Goal: Task Accomplishment & Management: Manage account settings

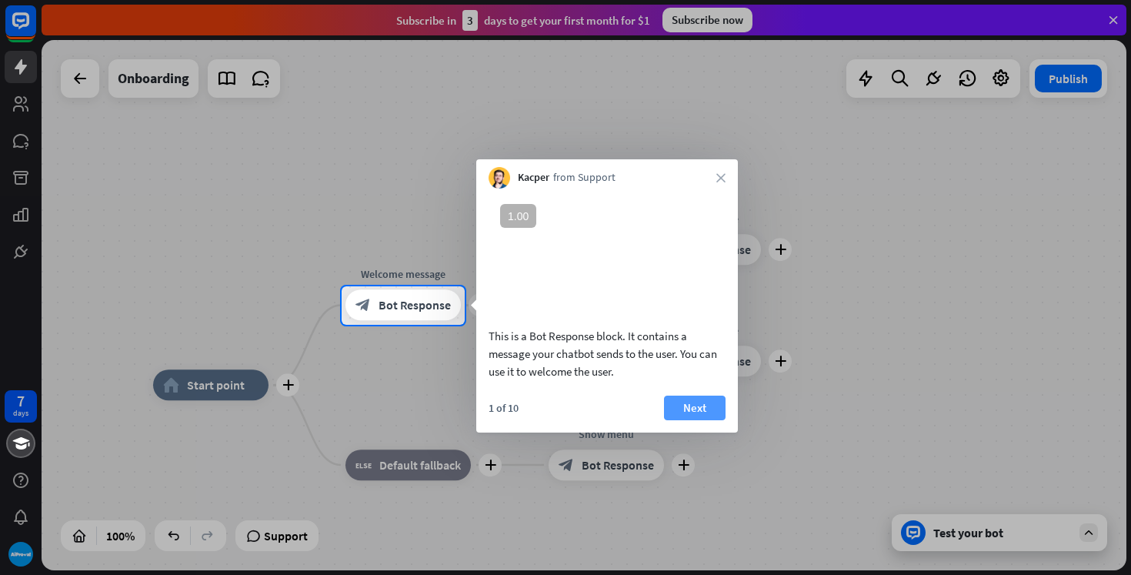
click at [716, 420] on button "Next" at bounding box center [695, 407] width 62 height 25
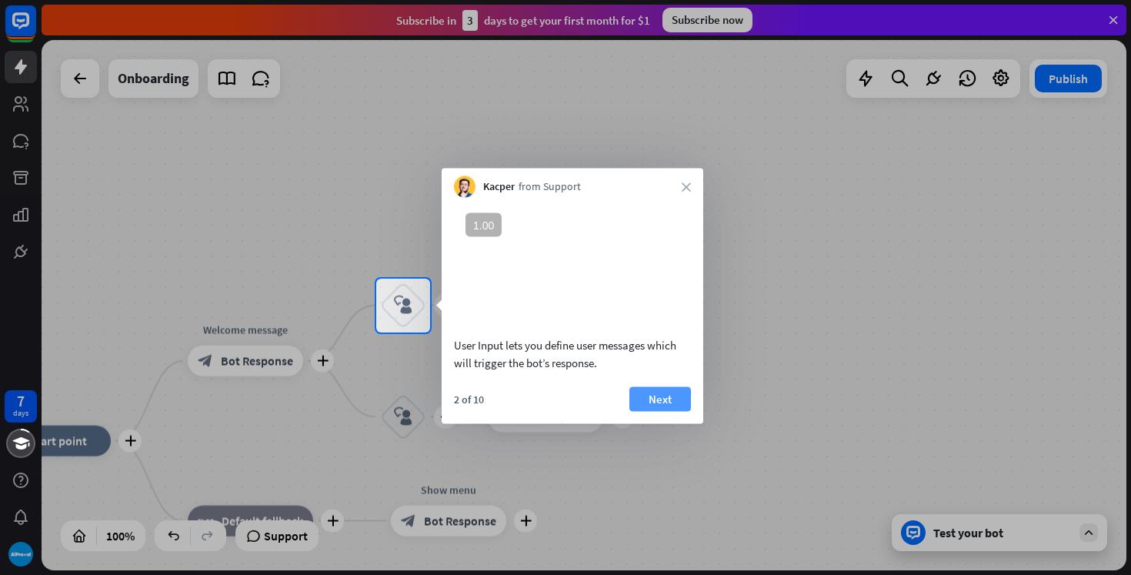
click at [683, 411] on button "Next" at bounding box center [660, 398] width 62 height 25
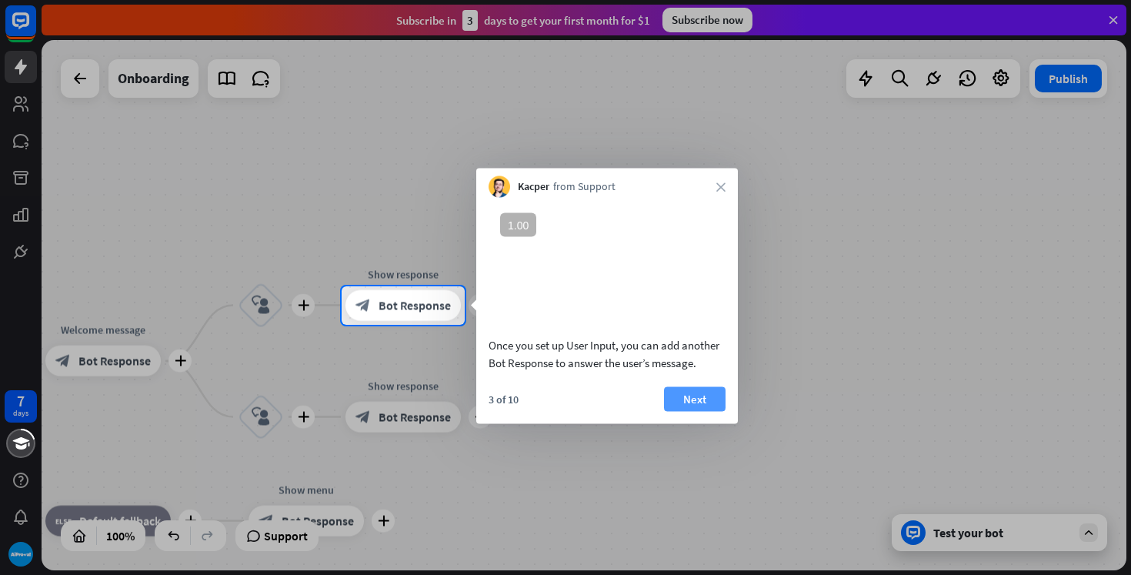
click at [720, 411] on button "Next" at bounding box center [695, 398] width 62 height 25
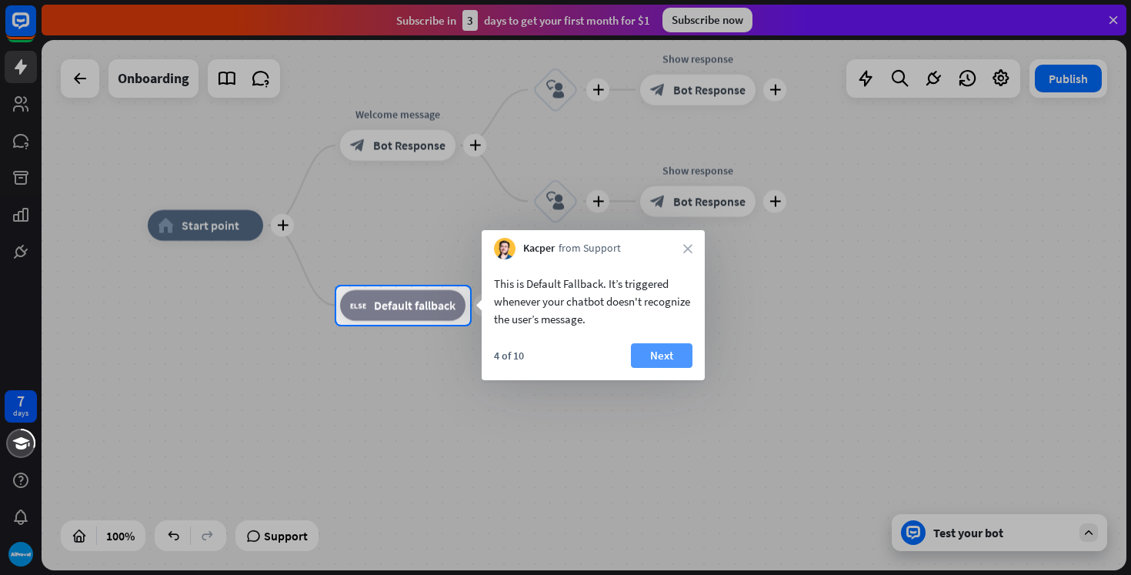
click at [668, 356] on button "Next" at bounding box center [662, 355] width 62 height 25
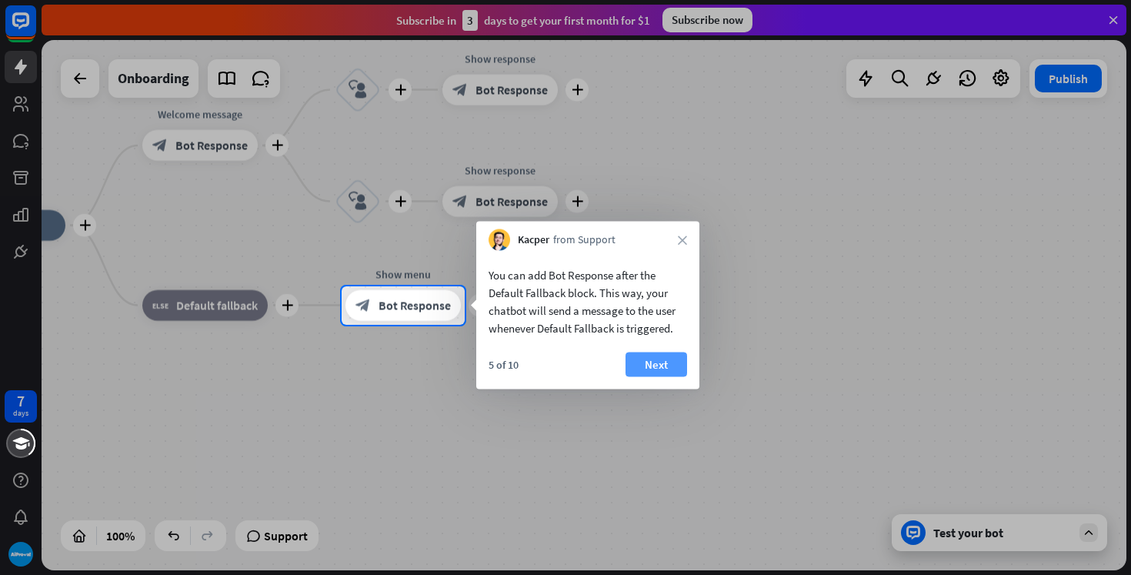
click at [666, 362] on button "Next" at bounding box center [657, 364] width 62 height 25
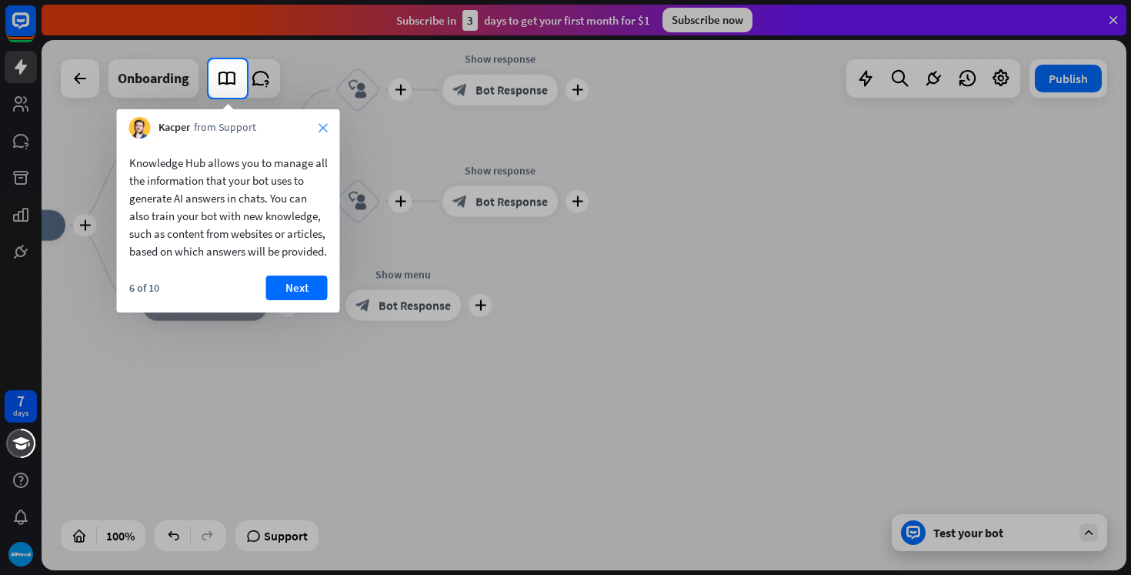
click at [325, 128] on icon "close" at bounding box center [323, 127] width 9 height 9
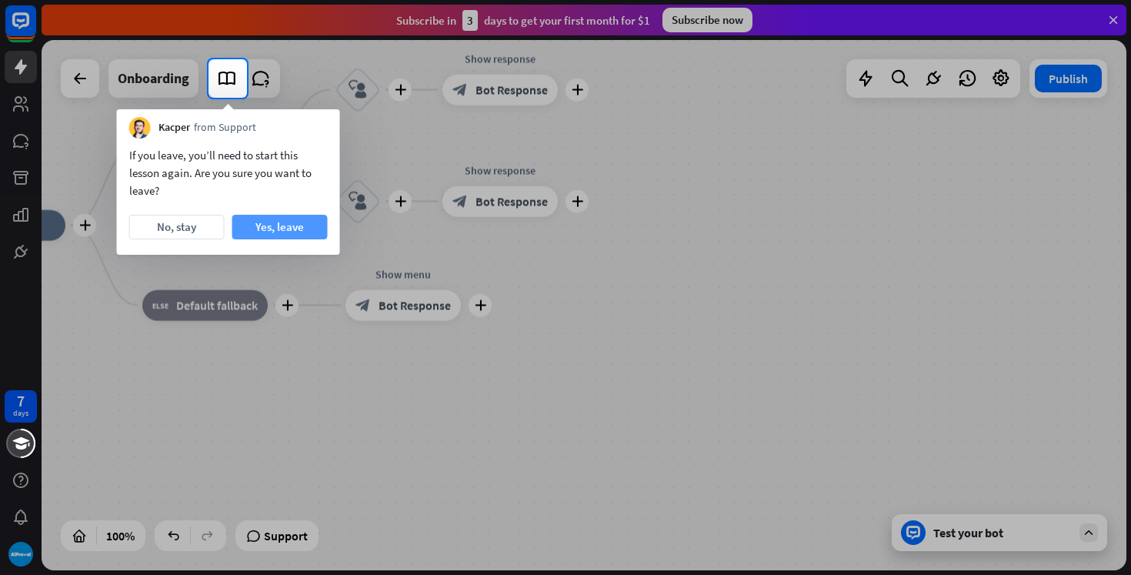
click at [288, 224] on button "Yes, leave" at bounding box center [279, 227] width 95 height 25
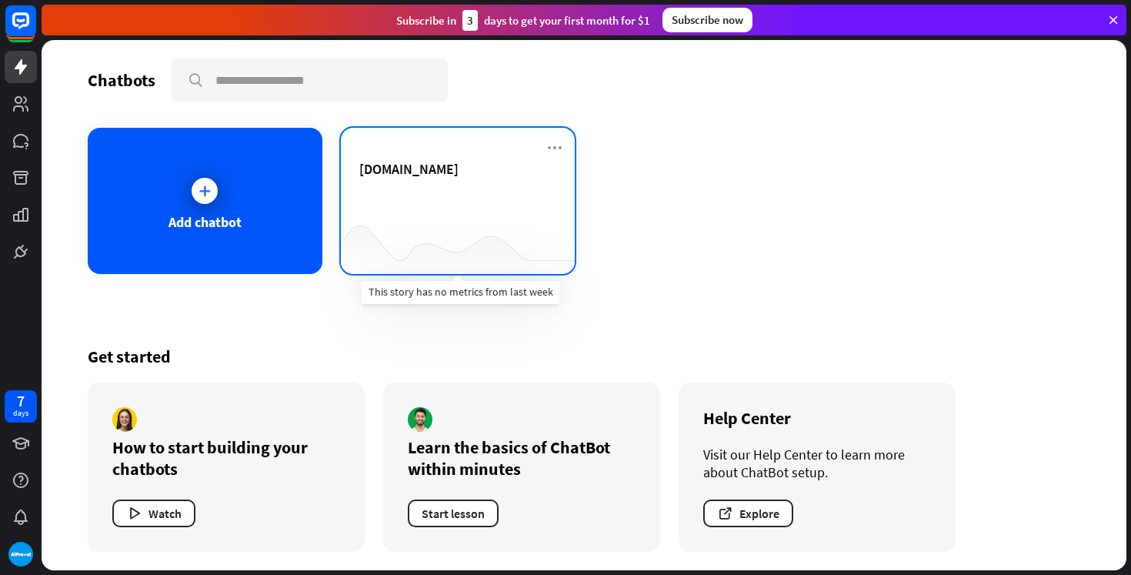
click at [441, 241] on div at bounding box center [458, 243] width 235 height 59
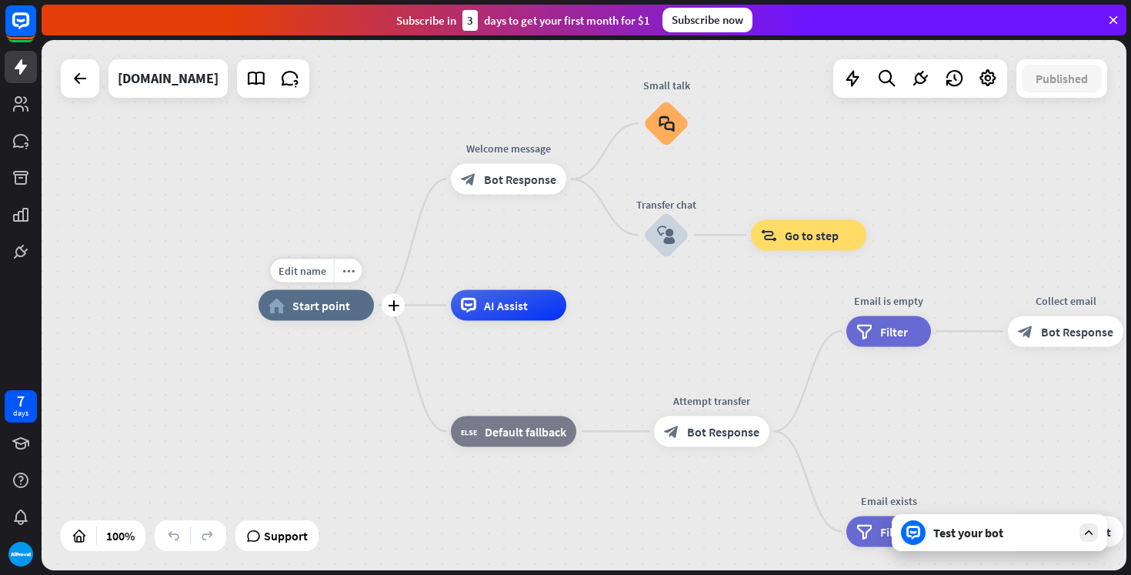
drag, startPoint x: 321, startPoint y: 304, endPoint x: 259, endPoint y: 304, distance: 62.3
click at [259, 304] on div "home_2 Start point" at bounding box center [316, 305] width 115 height 31
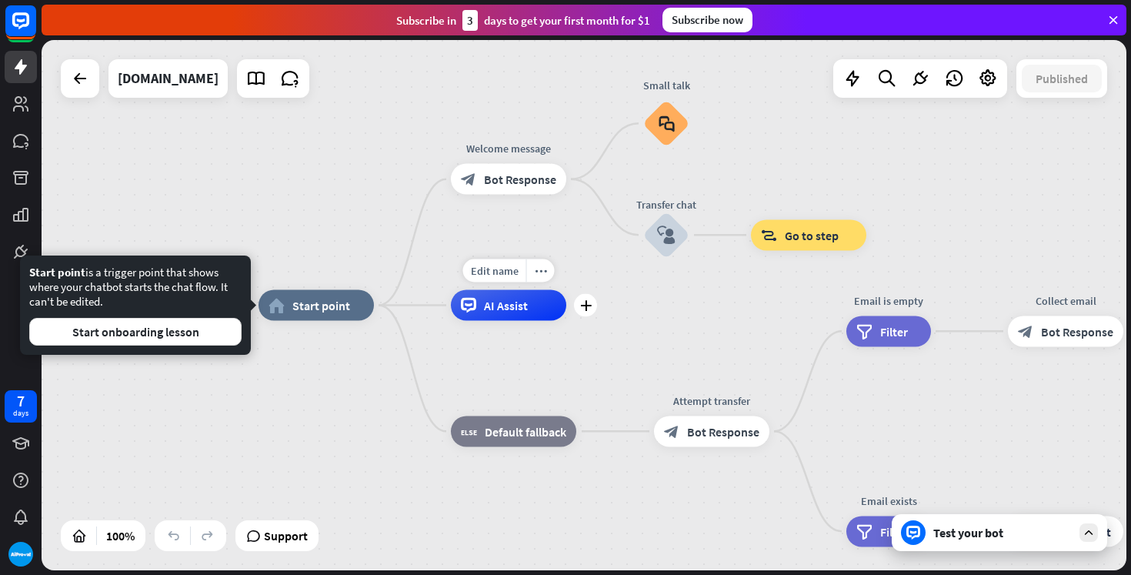
click at [502, 305] on span "AI Assist" at bounding box center [506, 305] width 44 height 15
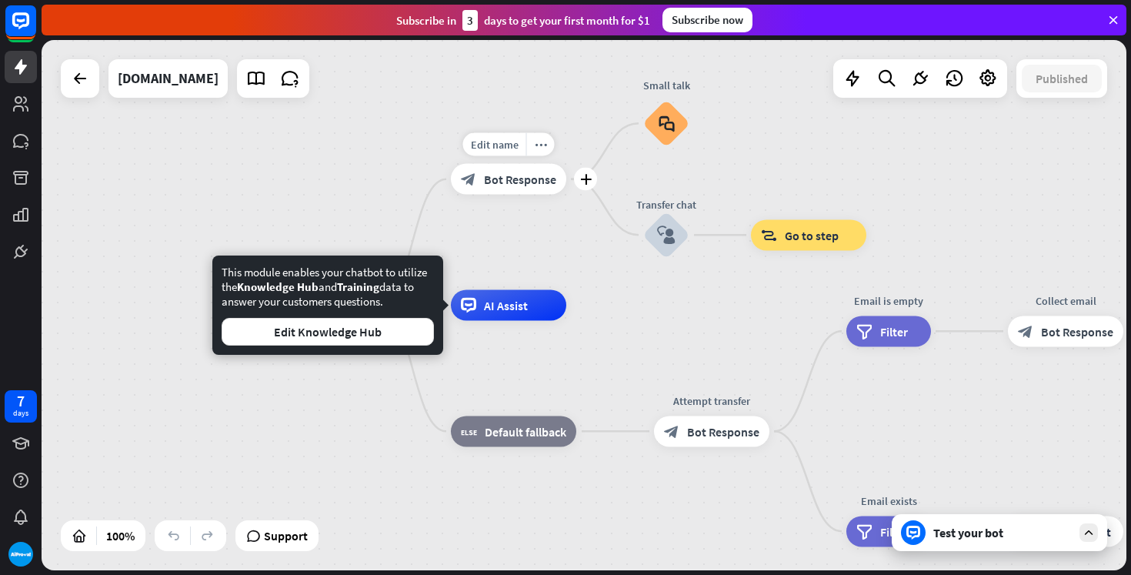
click at [532, 195] on div "Edit name more_horiz plus Welcome message block_bot_response Bot Response" at bounding box center [508, 179] width 115 height 31
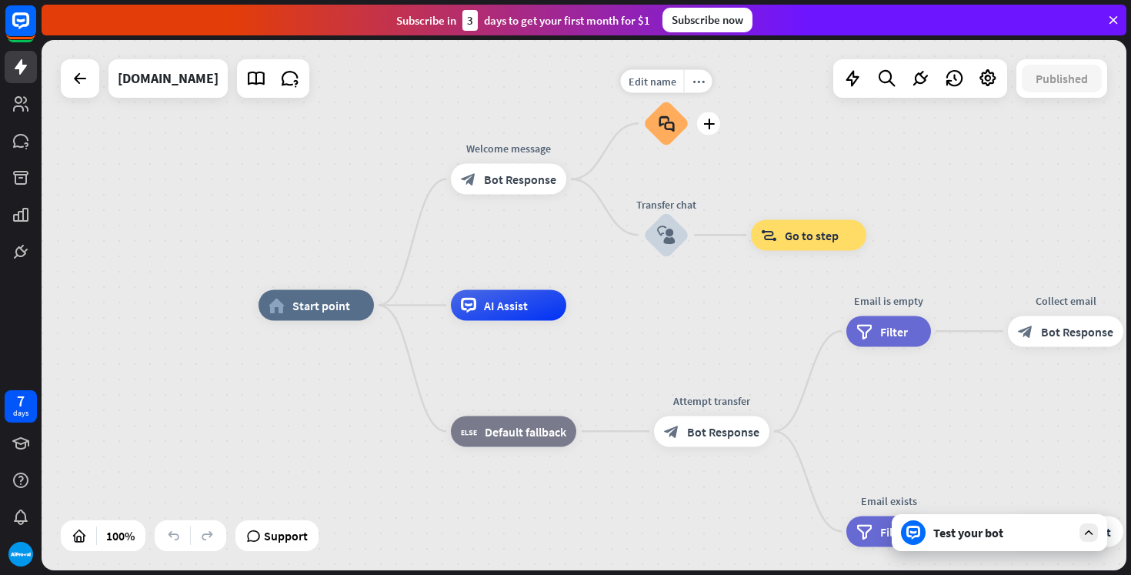
click at [671, 112] on div "block_faq" at bounding box center [666, 123] width 46 height 46
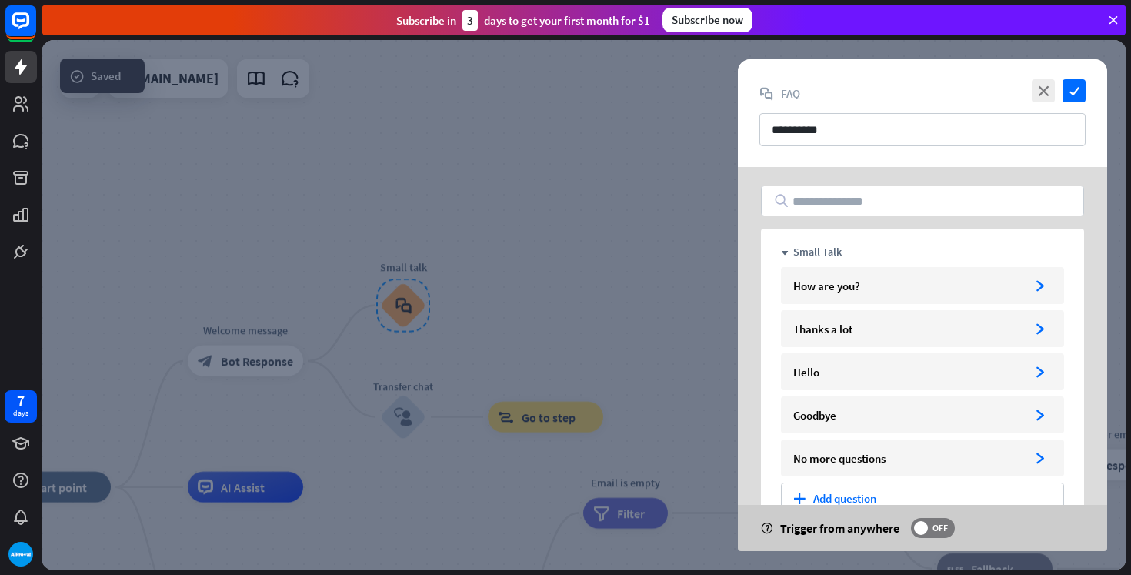
click at [603, 345] on div at bounding box center [584, 305] width 1085 height 530
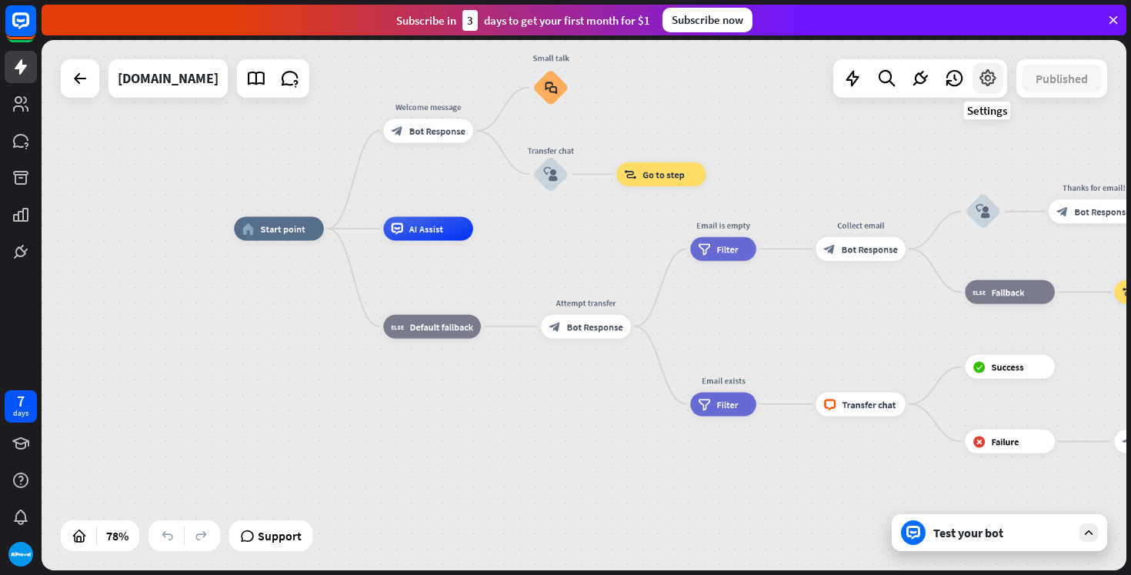
click at [991, 74] on icon at bounding box center [988, 78] width 20 height 20
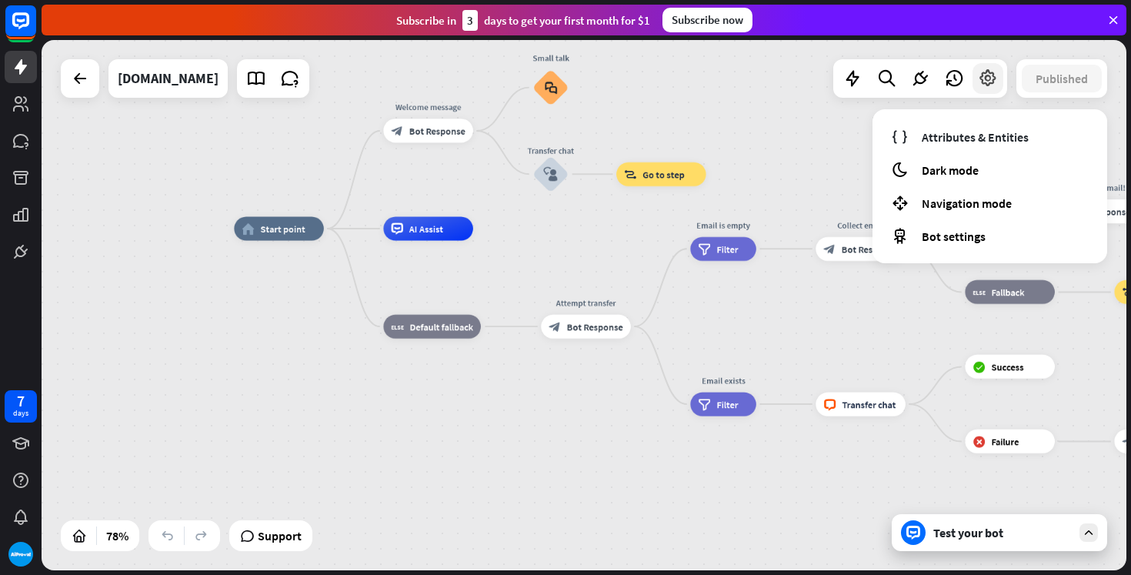
click at [991, 74] on icon at bounding box center [988, 78] width 20 height 20
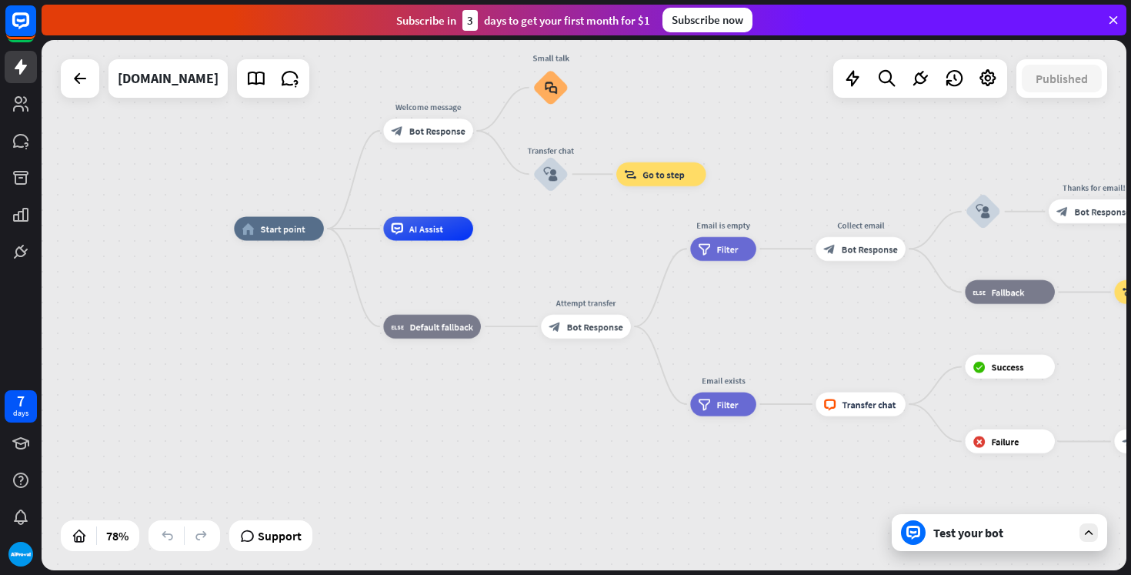
click at [1003, 522] on div "Test your bot" at bounding box center [999, 532] width 215 height 37
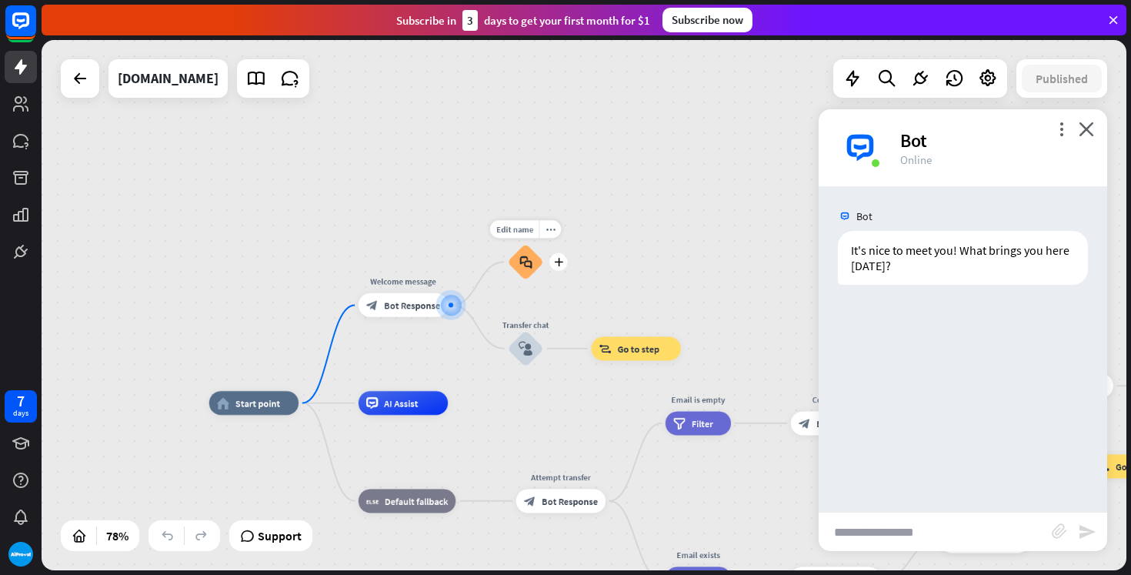
click at [528, 265] on icon "block_faq" at bounding box center [525, 261] width 12 height 13
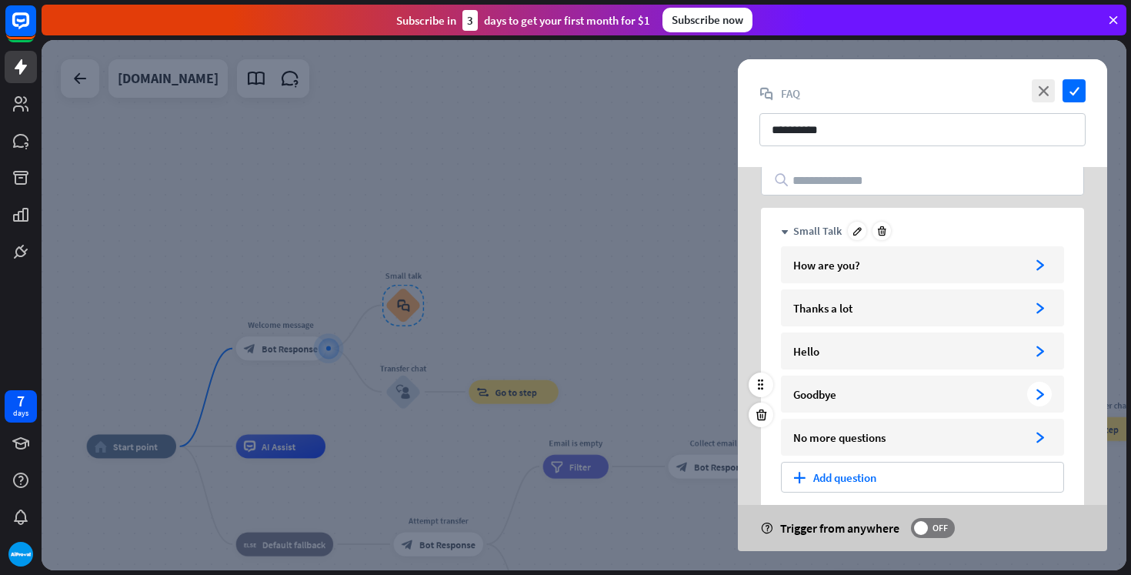
scroll to position [95, 0]
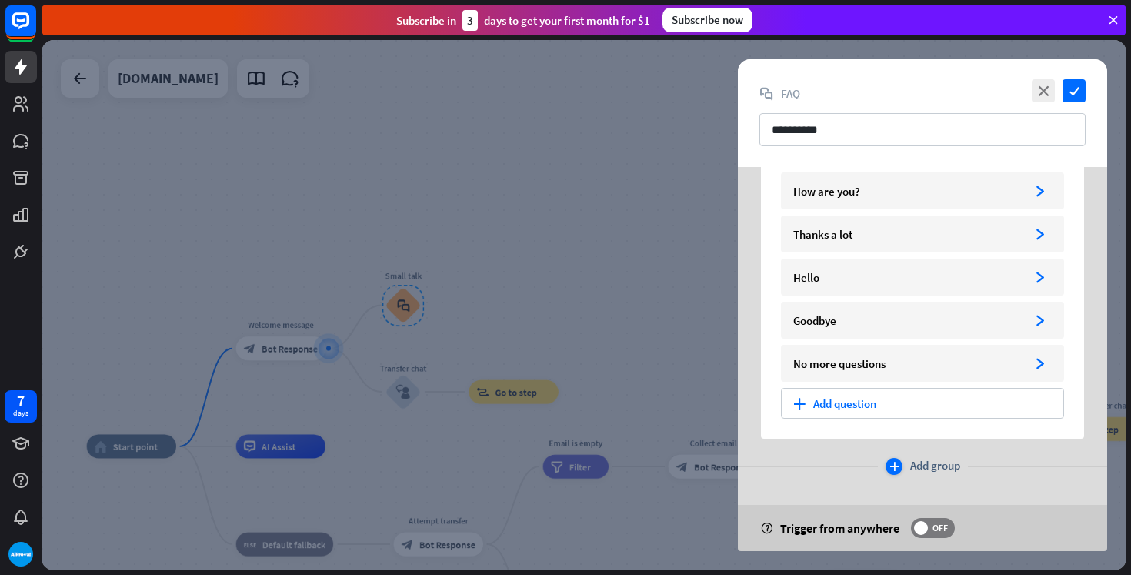
click at [892, 471] on div "plus" at bounding box center [894, 466] width 17 height 17
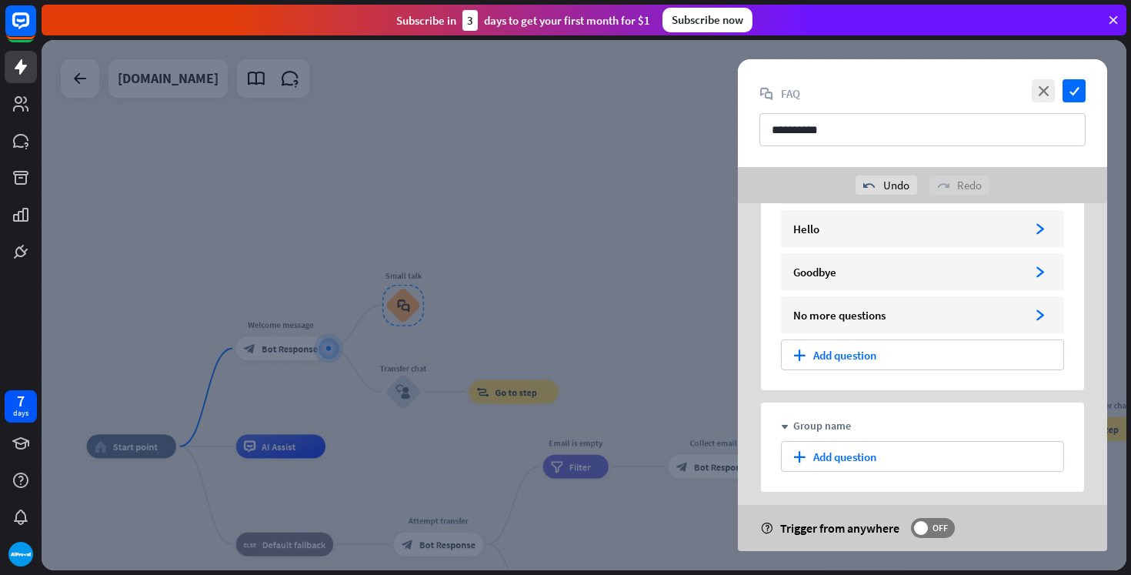
scroll to position [232, 0]
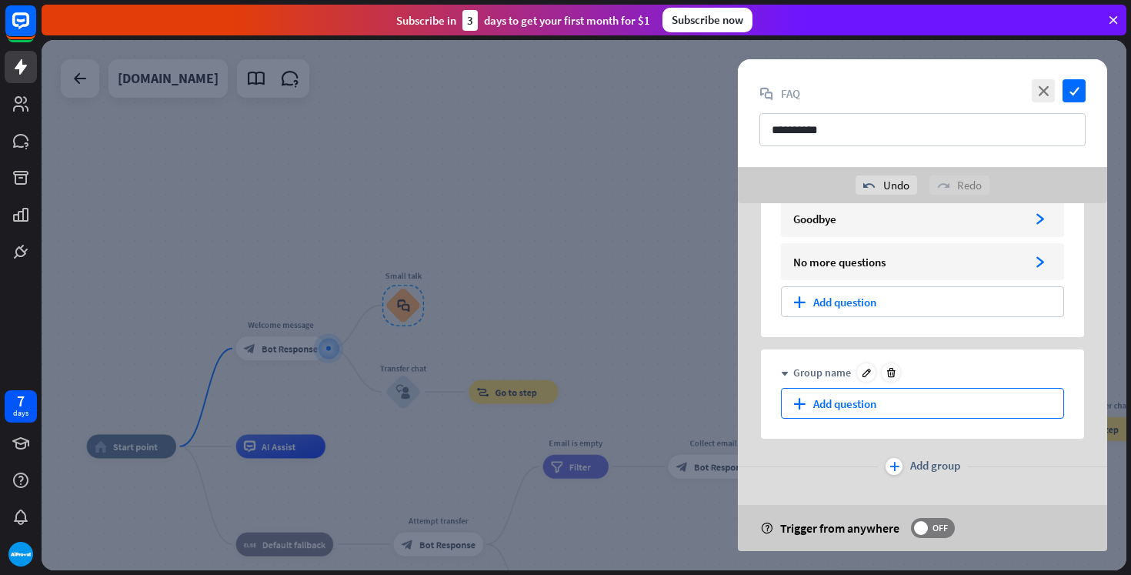
click at [874, 409] on div "plus Add question" at bounding box center [922, 403] width 283 height 31
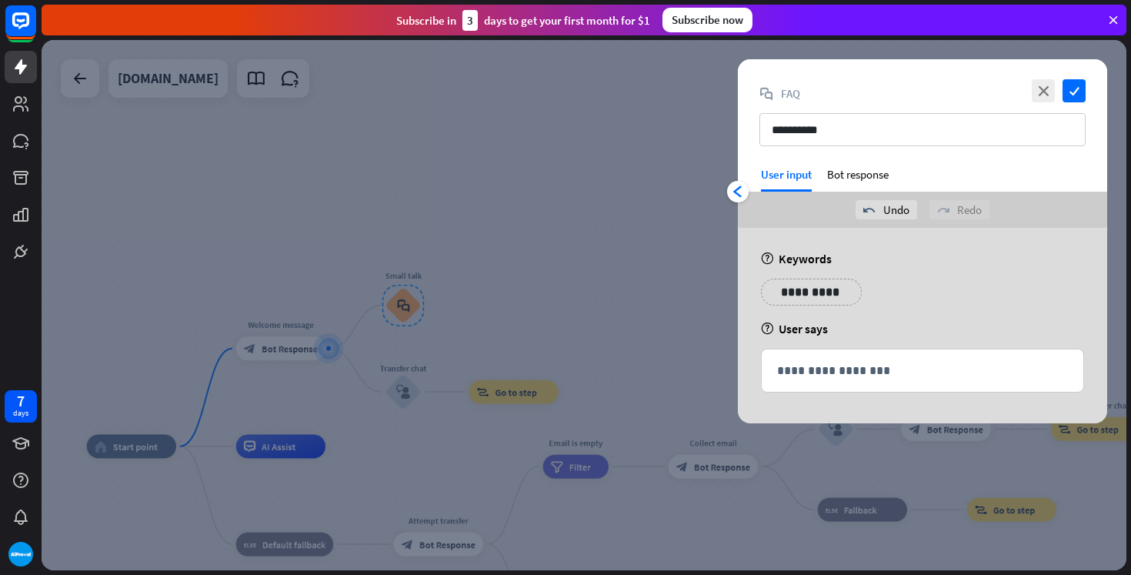
click at [526, 219] on div at bounding box center [584, 305] width 1085 height 530
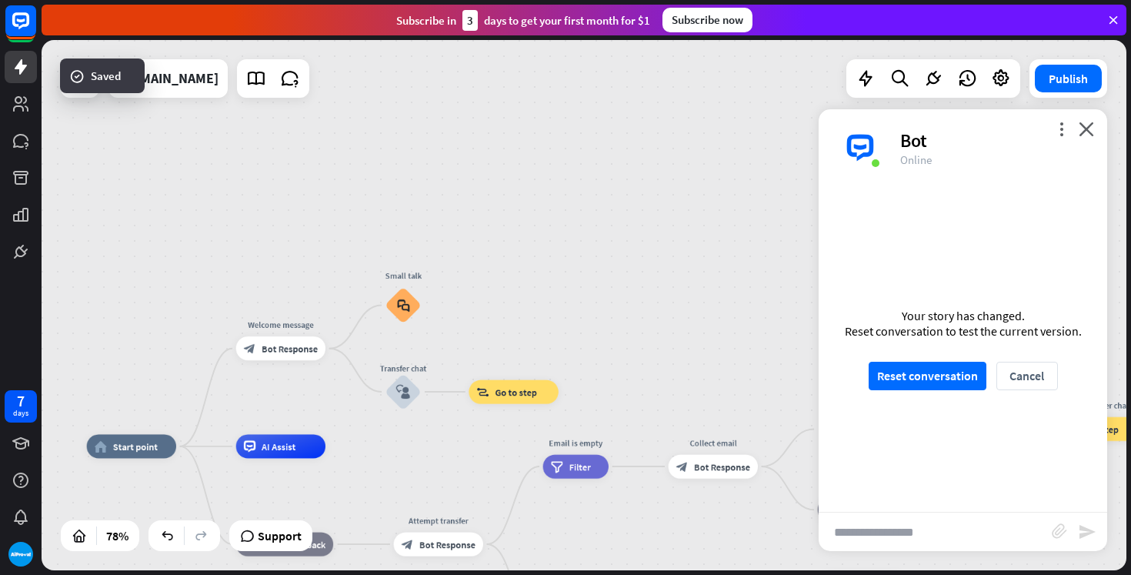
click at [1096, 125] on div "more_vert close Bot Online" at bounding box center [963, 147] width 289 height 77
click at [1094, 125] on div "more_vert close Bot Online" at bounding box center [963, 147] width 289 height 77
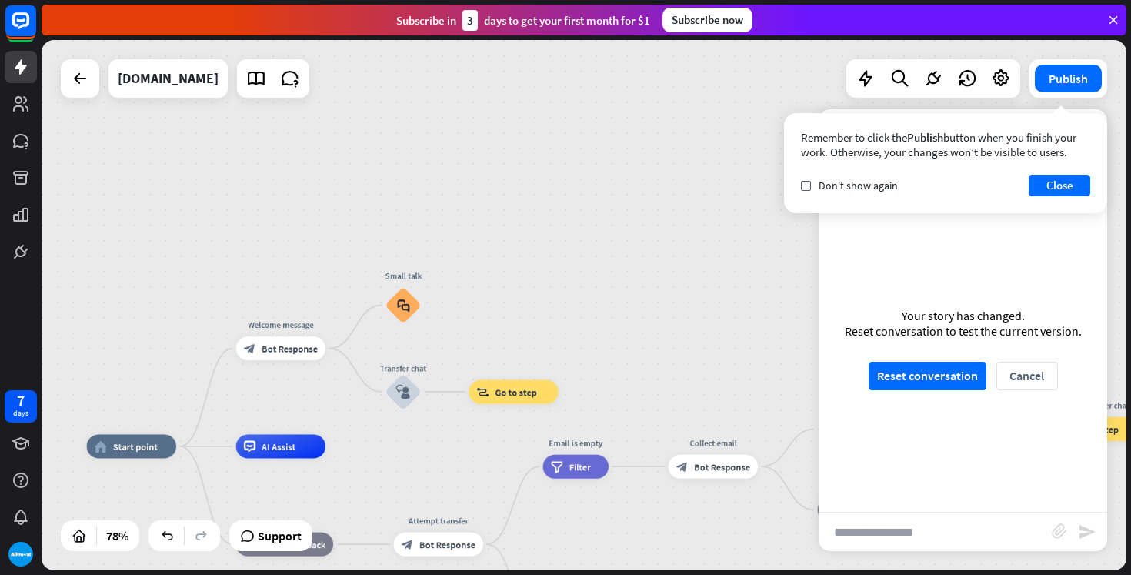
click at [1086, 125] on div "Remember to click the Publish button when you finish your work. Otherwise, your…" at bounding box center [945, 163] width 323 height 100
click at [931, 82] on icon at bounding box center [933, 78] width 20 height 20
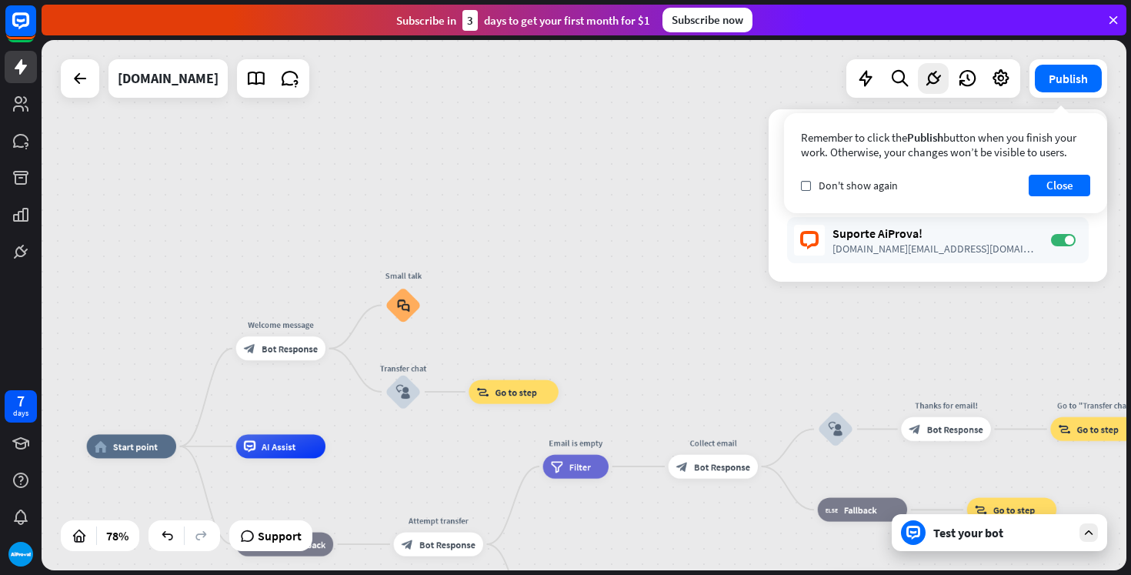
click at [721, 185] on div "home_2 Start point Welcome message block_bot_response Bot Response Small talk b…" at bounding box center [584, 305] width 1085 height 530
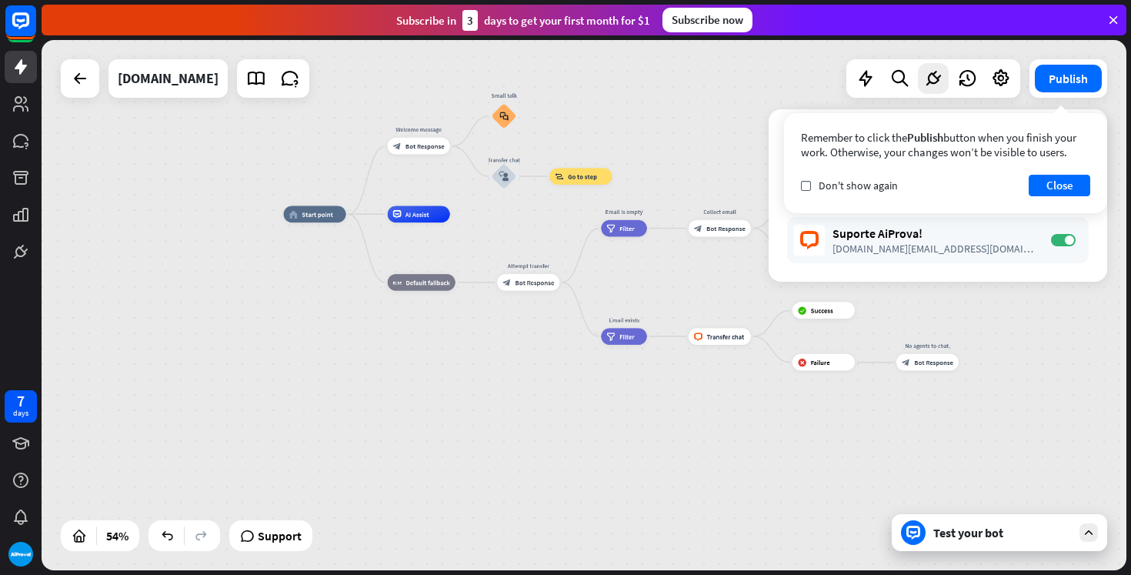
click at [21, 412] on div "days" at bounding box center [20, 413] width 15 height 11
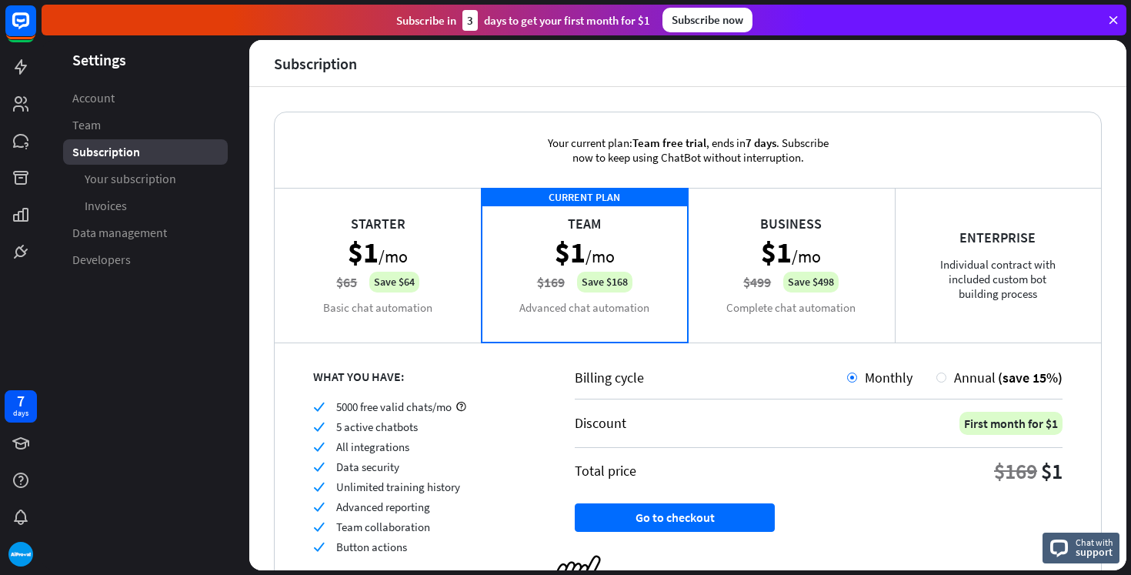
click at [380, 241] on div "Starter $1 /mo $65 Save $64 Basic chat automation" at bounding box center [378, 265] width 207 height 154
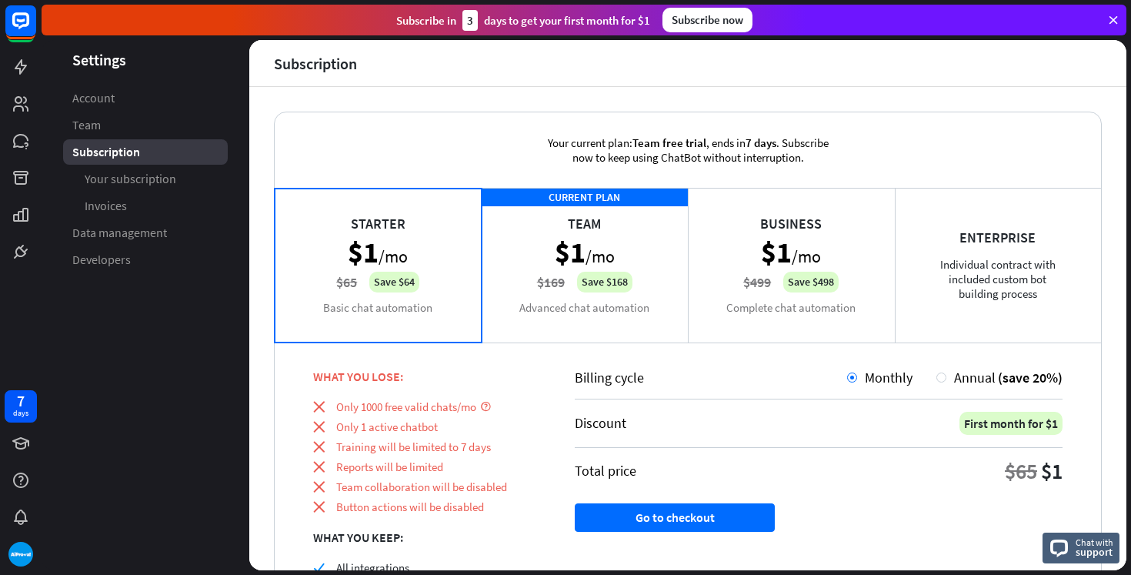
scroll to position [112, 0]
